Goal: Navigation & Orientation: Go to known website

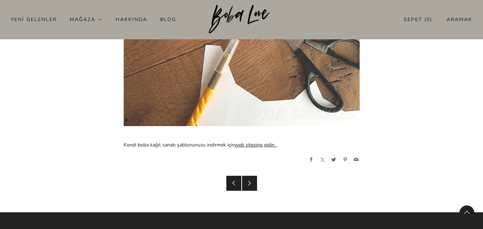
scroll to position [1205, 0]
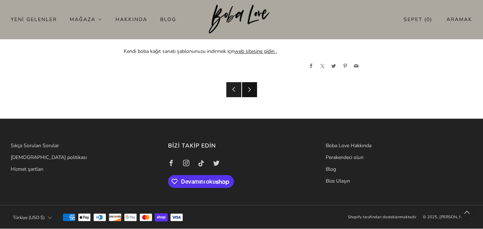
click at [250, 91] on icon at bounding box center [249, 89] width 5 height 5
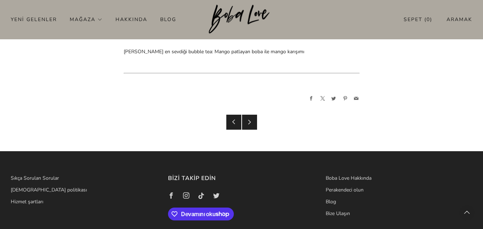
scroll to position [3250, 0]
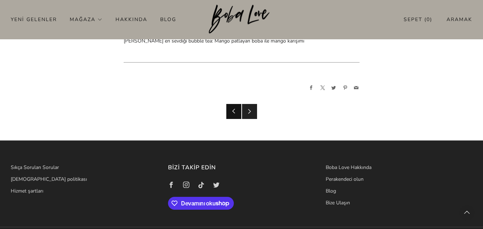
click at [236, 104] on link "Daha Eski Gönderi" at bounding box center [233, 111] width 15 height 15
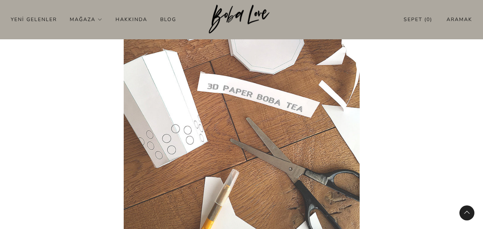
scroll to position [1145, 0]
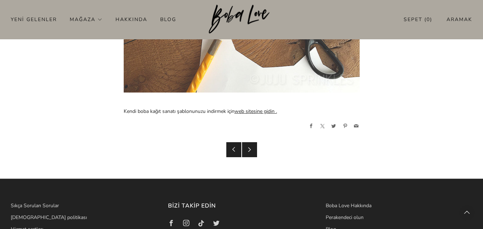
click at [259, 111] on font "web sitesine gidin ." at bounding box center [256, 111] width 43 height 7
click at [252, 113] on font "web sitesine gidin ." at bounding box center [256, 111] width 43 height 7
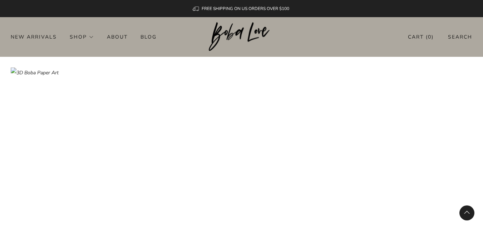
scroll to position [1096, 0]
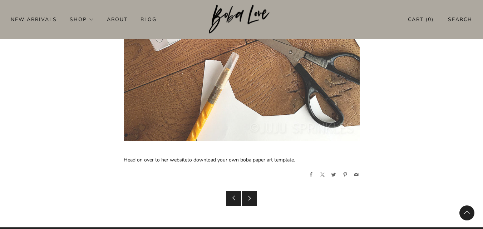
click at [145, 161] on link "Head on over to her website" at bounding box center [156, 160] width 64 height 7
